Goal: Task Accomplishment & Management: Use online tool/utility

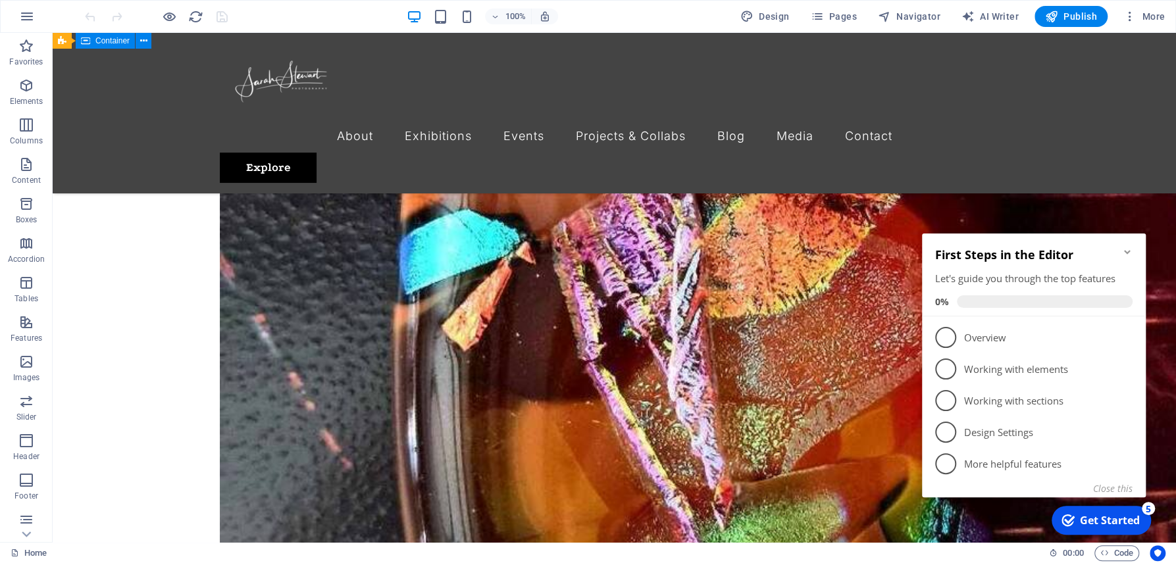
scroll to position [2630, 0]
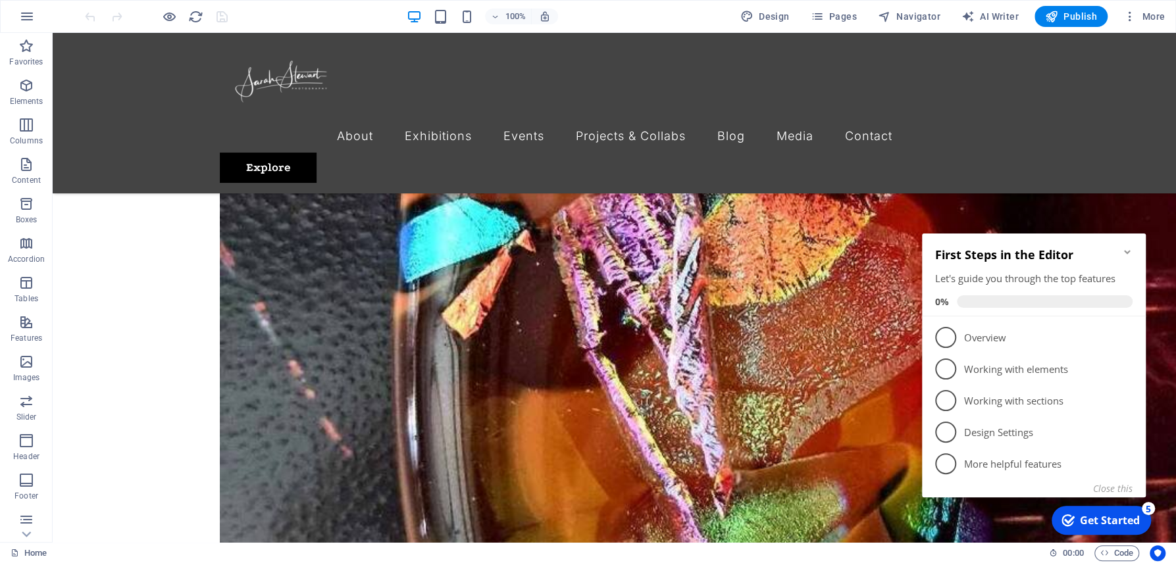
click at [1127, 253] on icon "Minimize checklist" at bounding box center [1127, 252] width 6 height 4
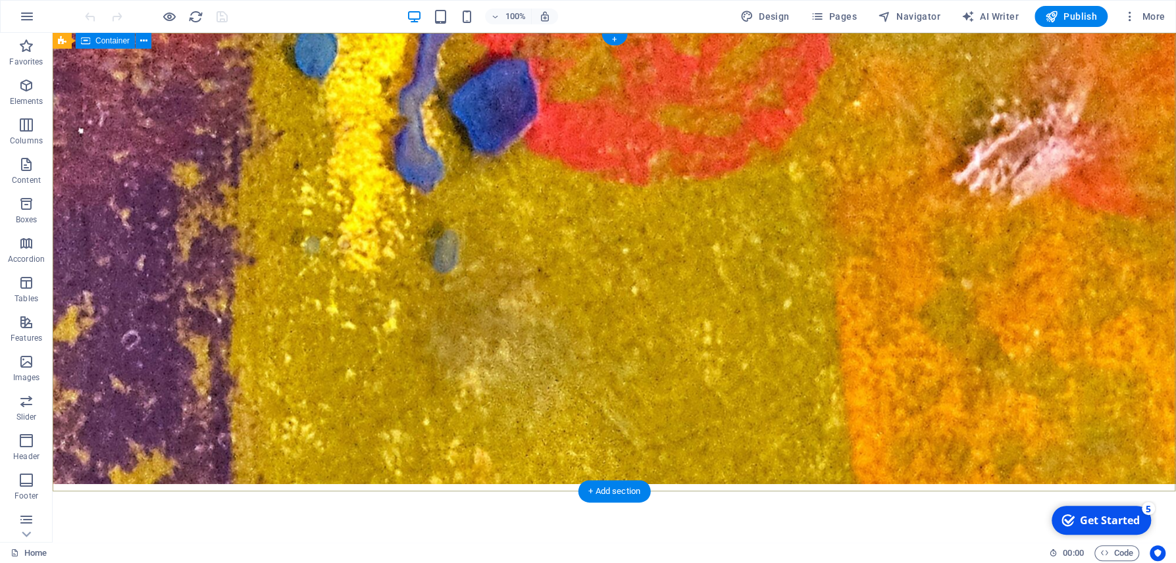
scroll to position [0, 0]
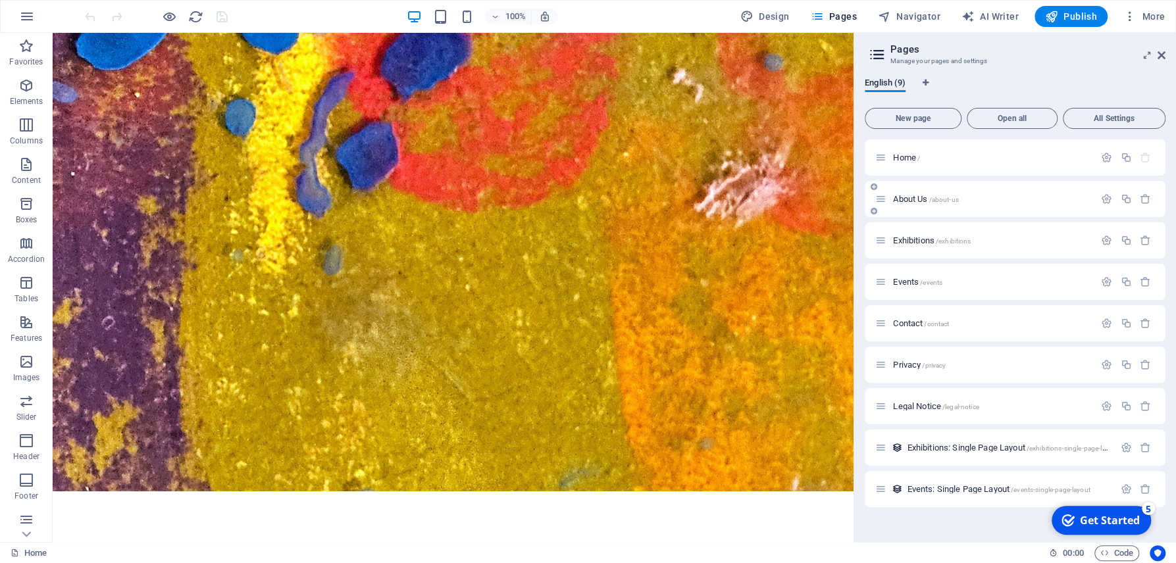
click at [0, 0] on div "About Us /about-us" at bounding box center [0, 0] width 0 height 0
click at [985, 202] on p "About Us /about-us" at bounding box center [991, 199] width 197 height 9
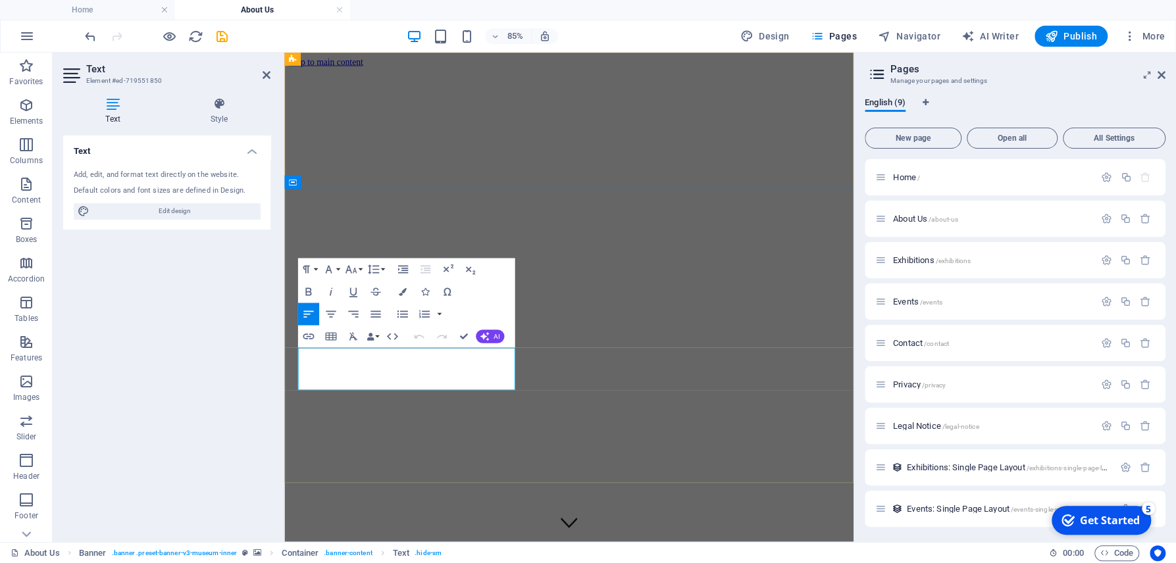
drag, startPoint x: 421, startPoint y: 441, endPoint x: 303, endPoint y: 404, distance: 123.4
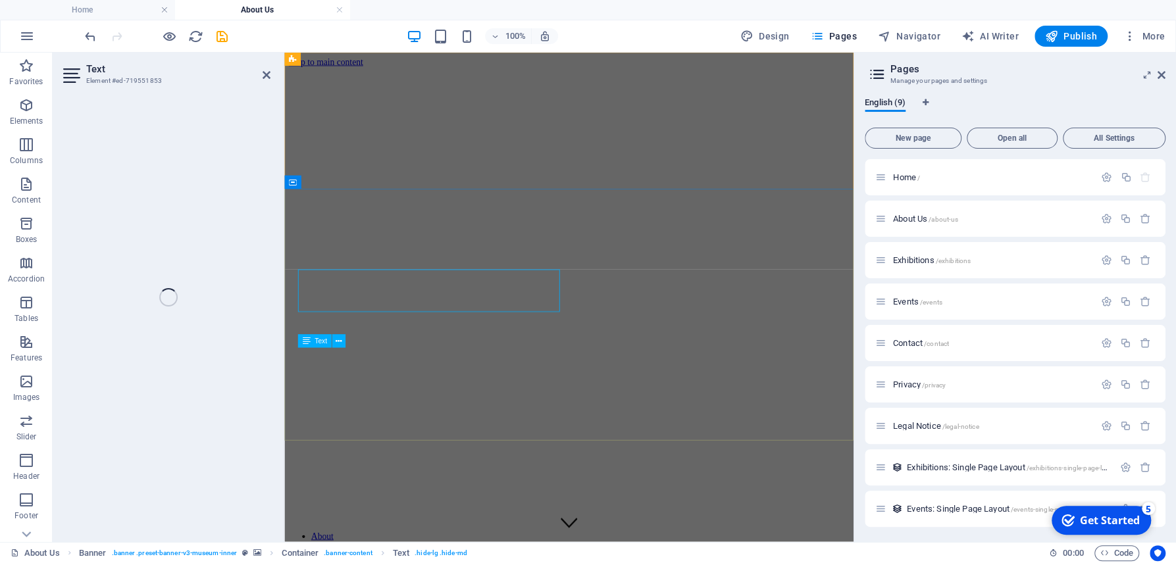
click at [309, 336] on div "H1 Banner Container Spacer Text Spacer Text" at bounding box center [568, 298] width 569 height 490
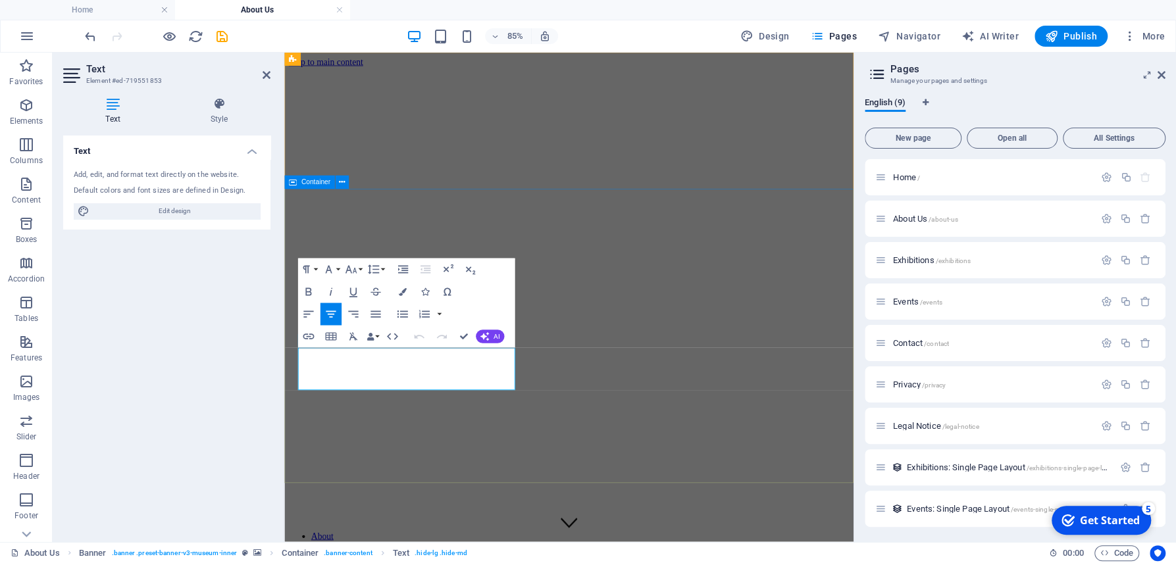
drag, startPoint x: 501, startPoint y: 438, endPoint x: 297, endPoint y: 407, distance: 206.3
